Goal: Task Accomplishment & Management: Manage account settings

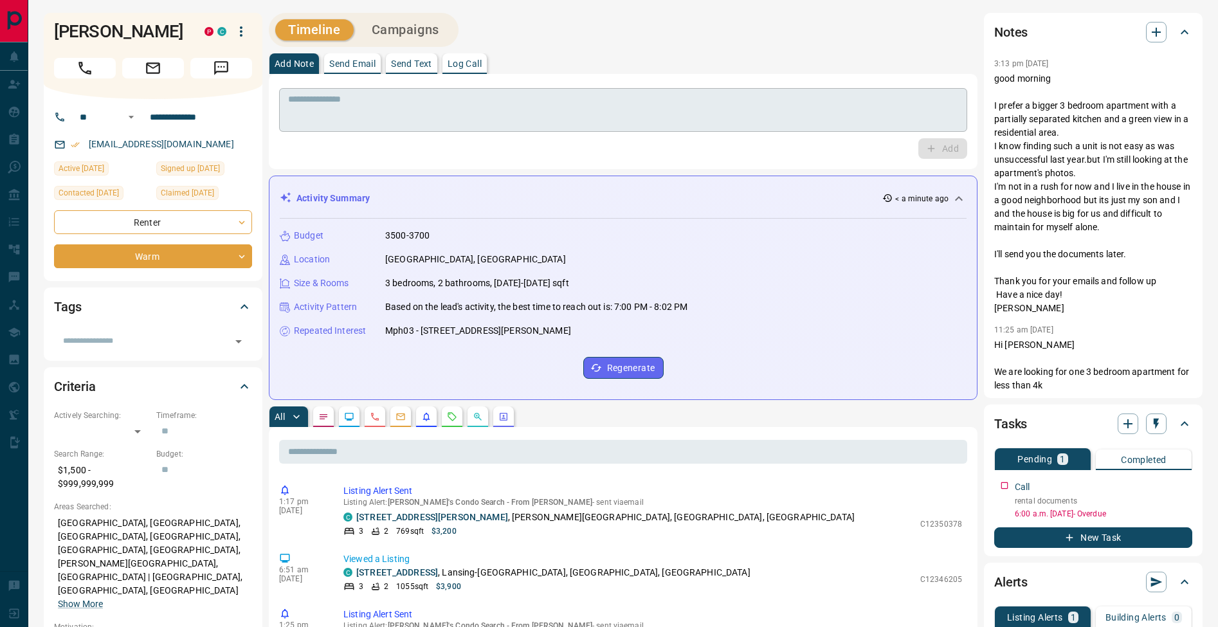
click at [314, 98] on textarea at bounding box center [623, 110] width 670 height 33
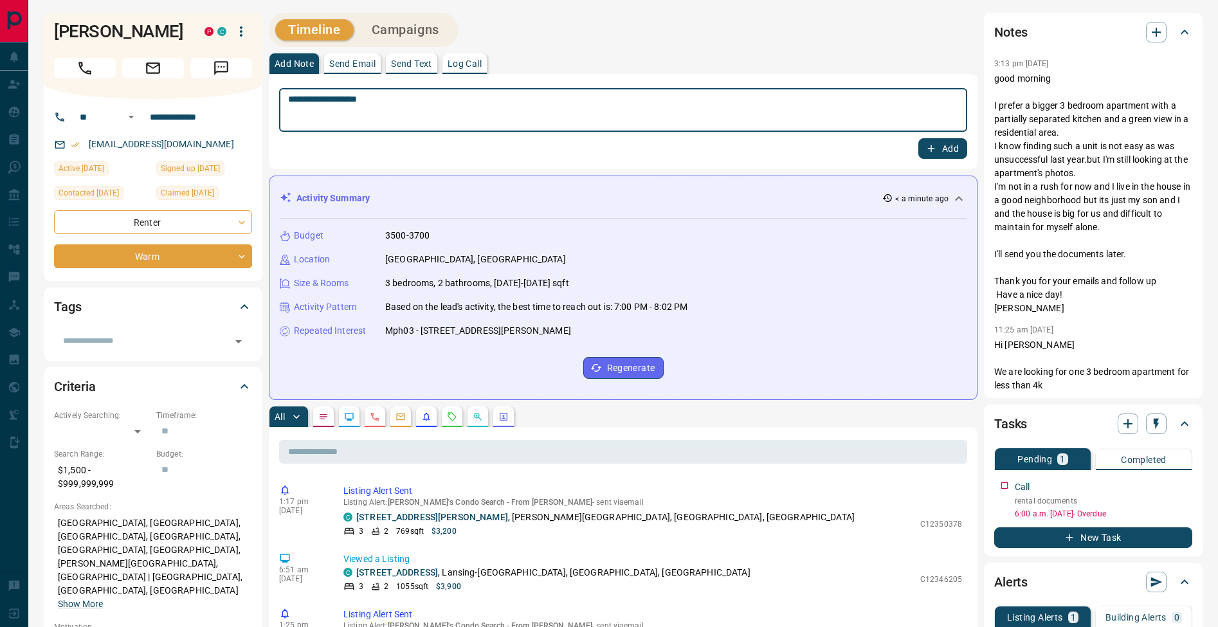
type textarea "**********"
click at [954, 148] on button "Add" at bounding box center [942, 148] width 49 height 21
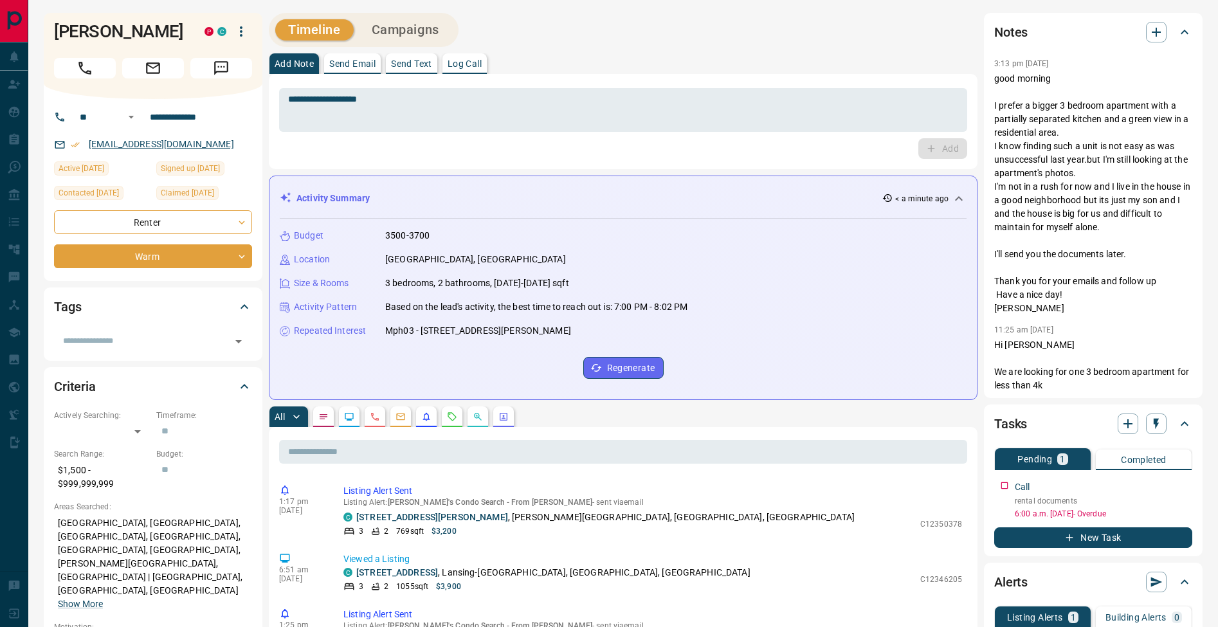
click at [178, 149] on link "[EMAIL_ADDRESS][DOMAIN_NAME]" at bounding box center [161, 144] width 145 height 10
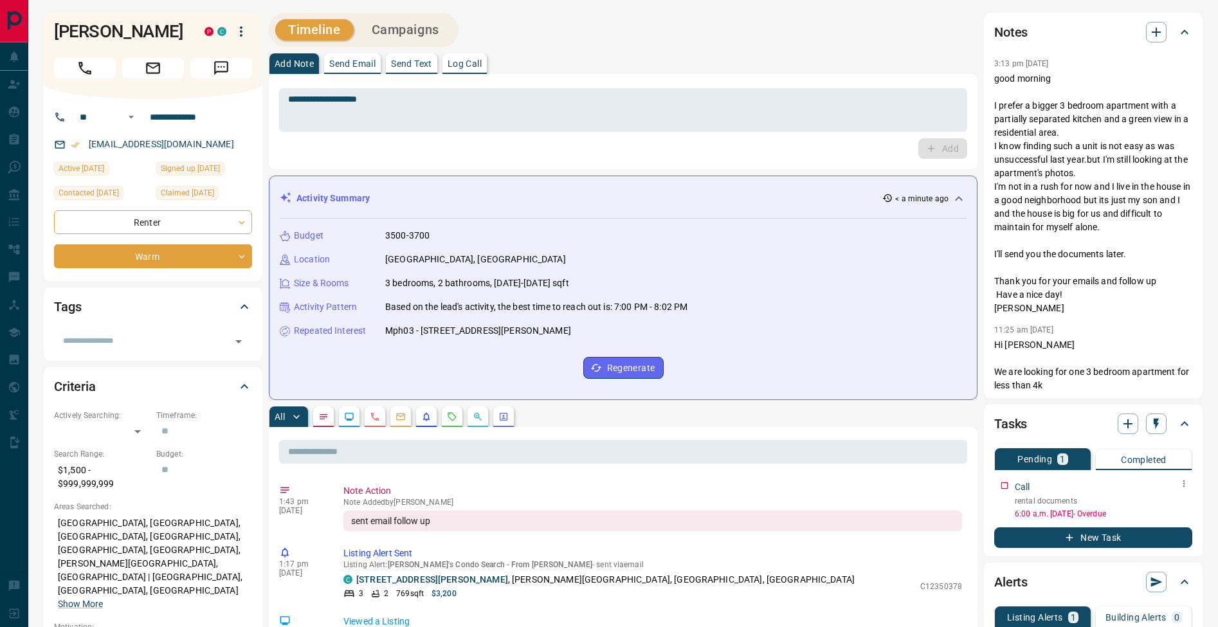
click at [1182, 487] on icon "button" at bounding box center [1183, 483] width 10 height 10
click at [1176, 501] on li "Edit" at bounding box center [1163, 507] width 57 height 19
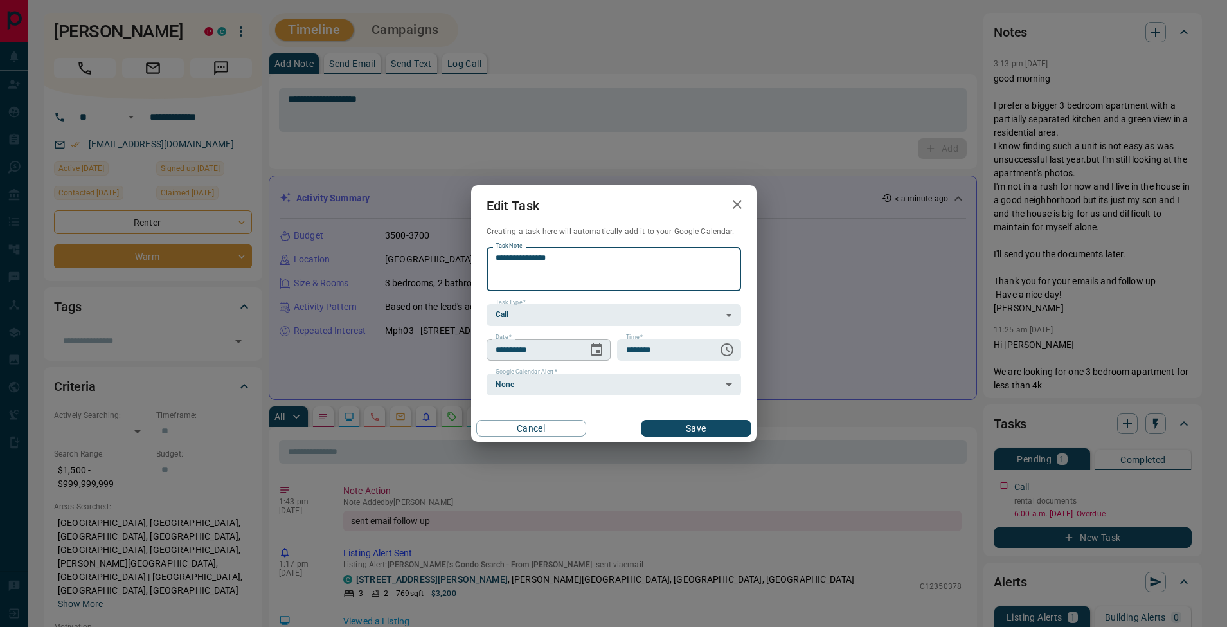
click at [597, 350] on icon "Choose date, selected date is Aug 15, 2025" at bounding box center [597, 349] width 12 height 13
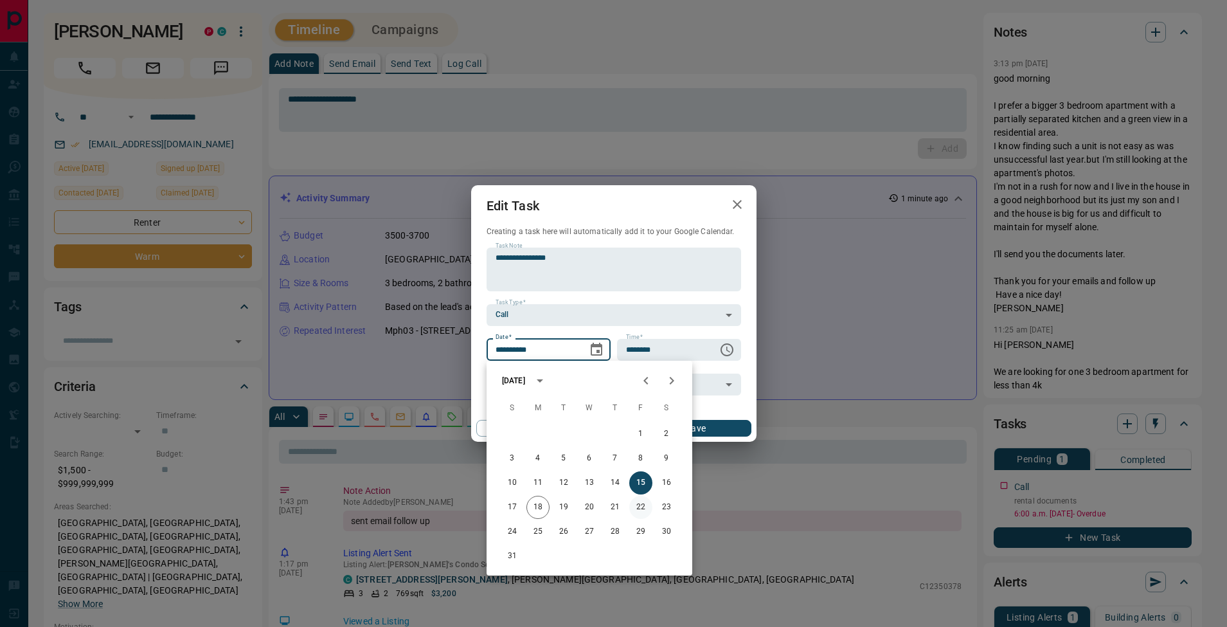
click at [636, 509] on button "22" at bounding box center [640, 507] width 23 height 23
type input "**********"
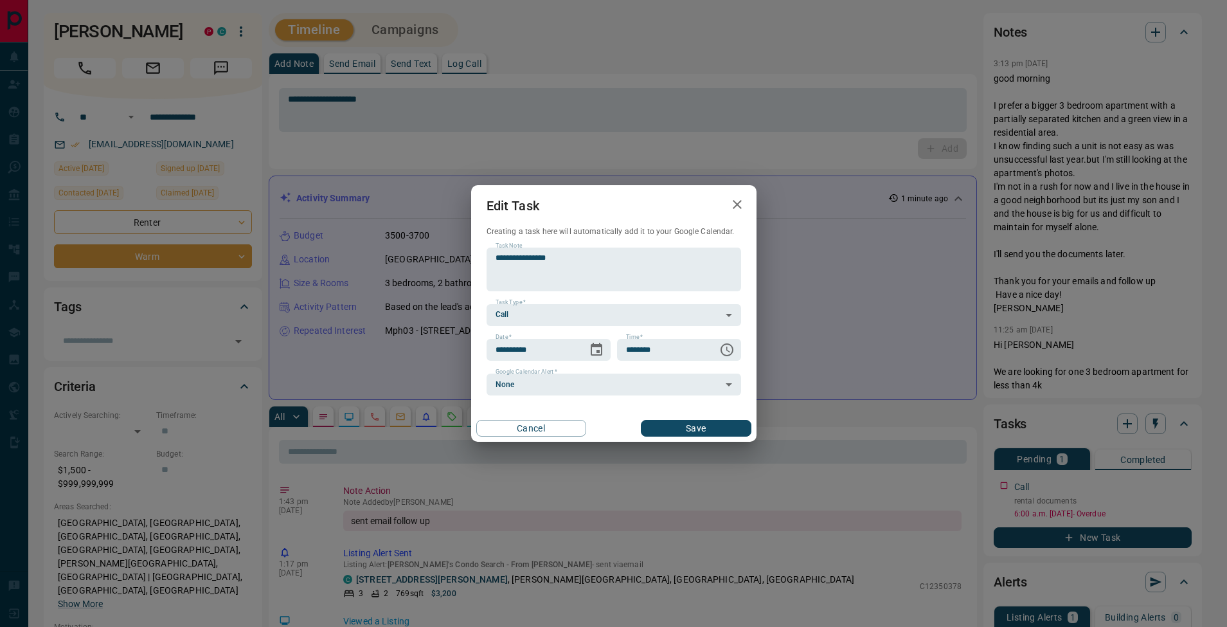
click at [706, 431] on button "Save" at bounding box center [696, 428] width 110 height 17
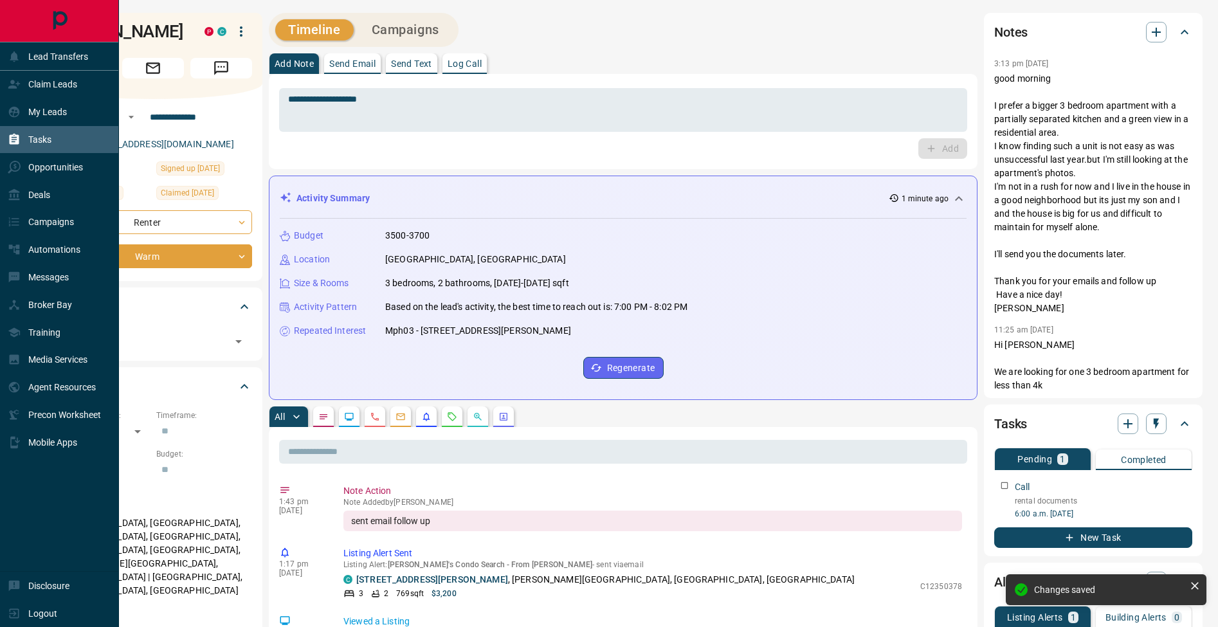
click at [17, 136] on icon at bounding box center [15, 139] width 10 height 11
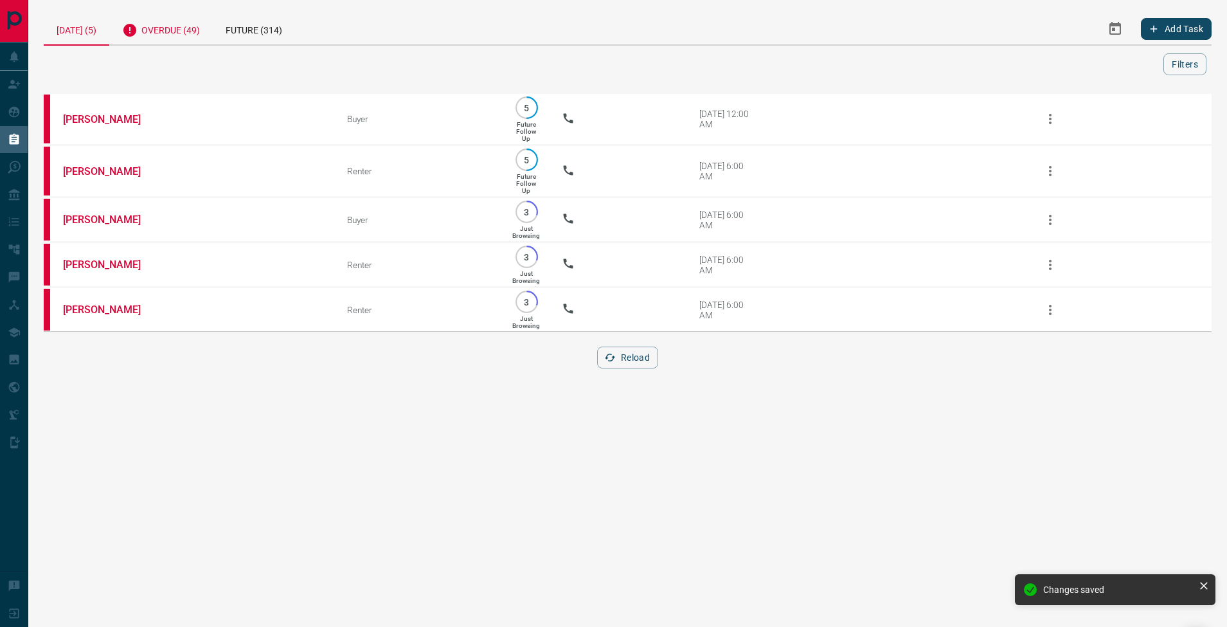
click at [156, 41] on div "Overdue (49)" at bounding box center [161, 29] width 104 height 32
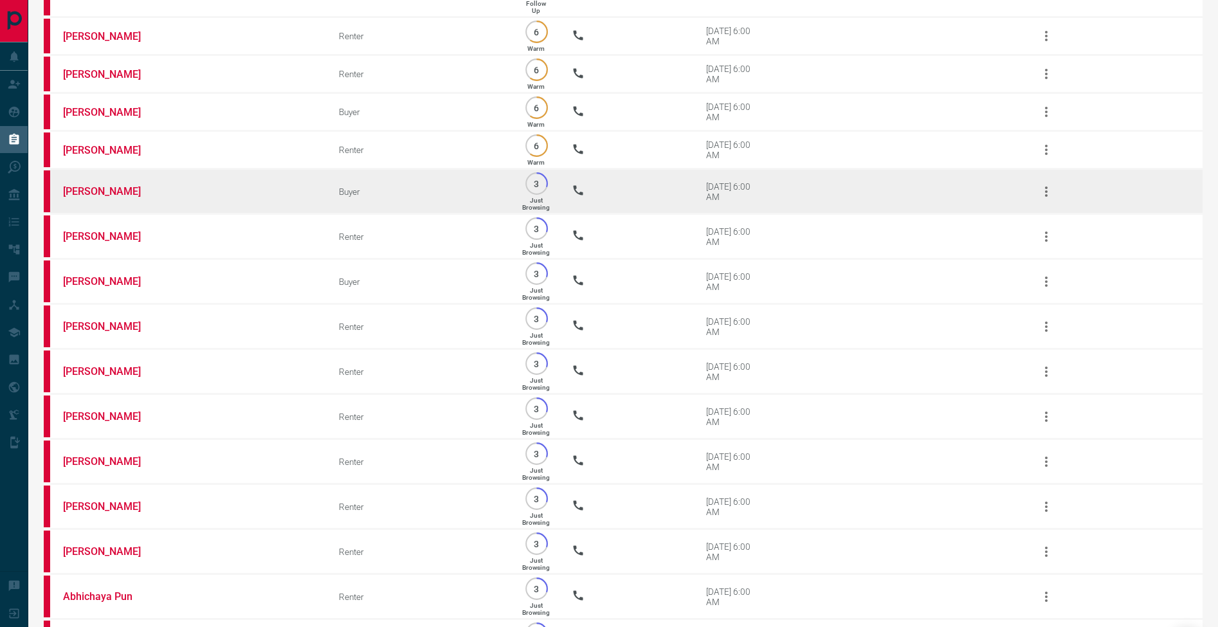
scroll to position [1900, 0]
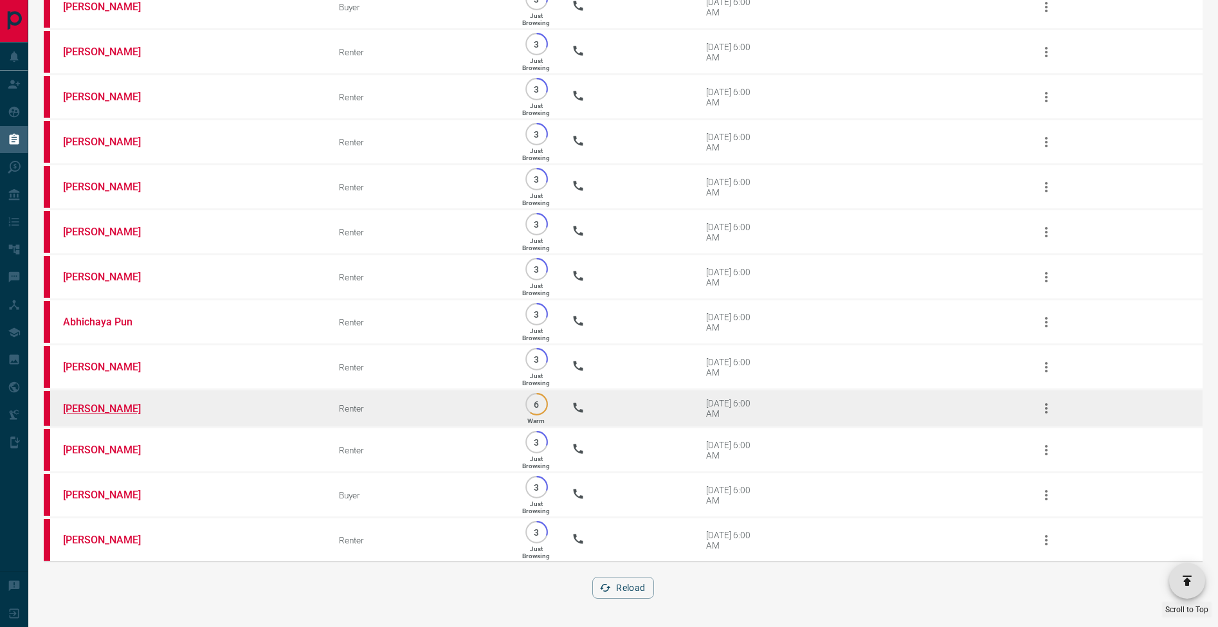
click at [102, 402] on link "[PERSON_NAME]" at bounding box center [111, 408] width 96 height 12
